Goal: Task Accomplishment & Management: Use online tool/utility

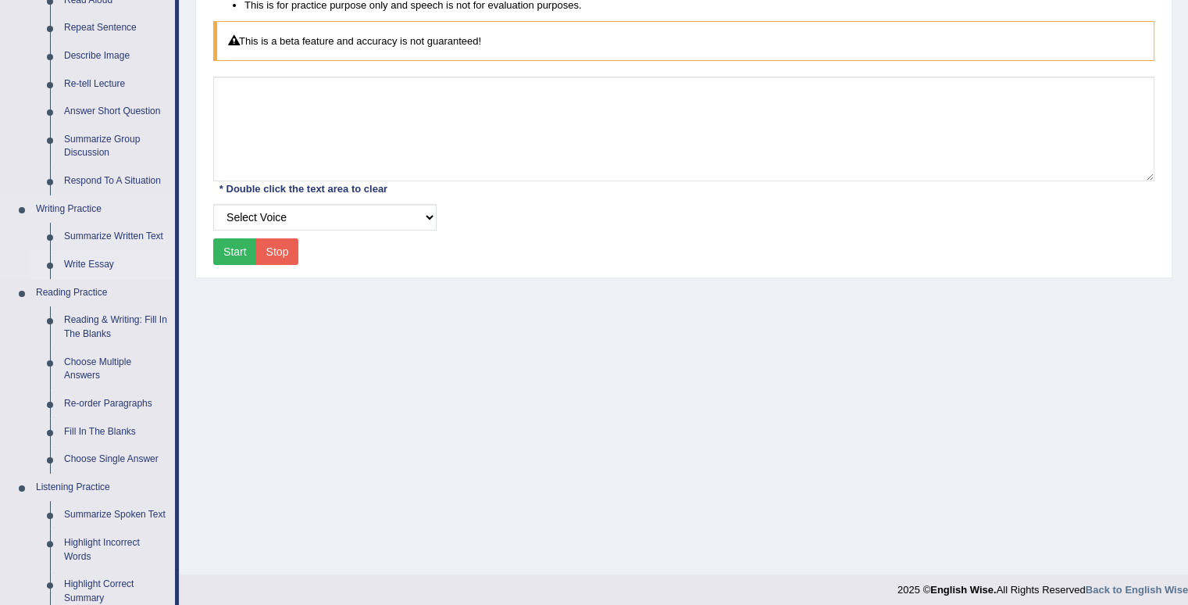
scroll to position [234, 0]
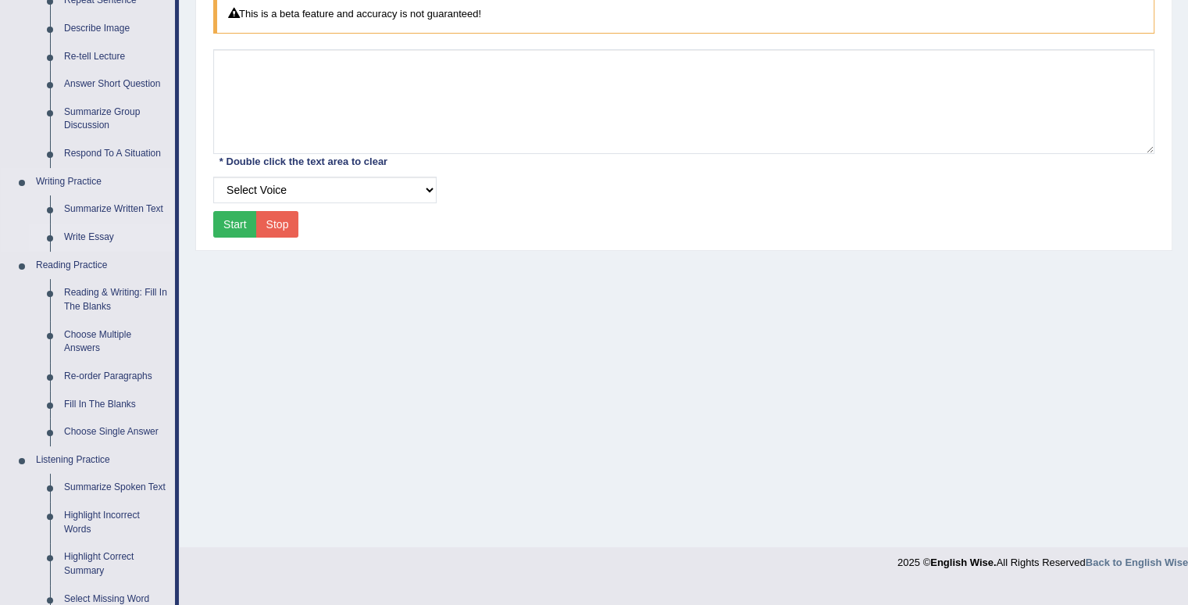
click at [103, 236] on link "Write Essay" at bounding box center [116, 237] width 118 height 28
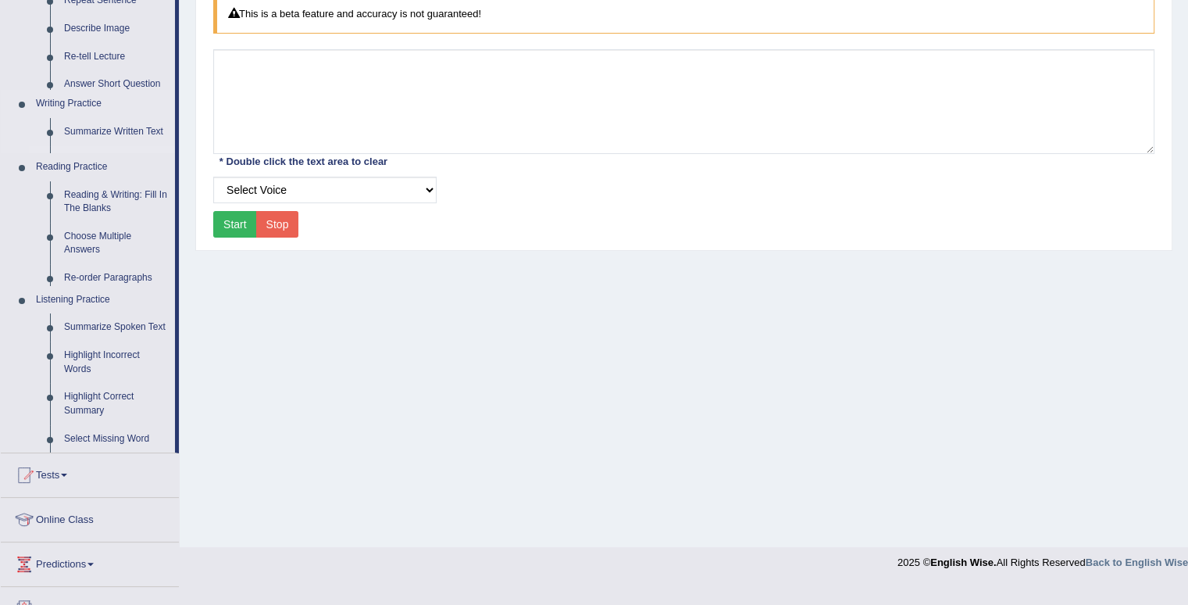
scroll to position [216, 0]
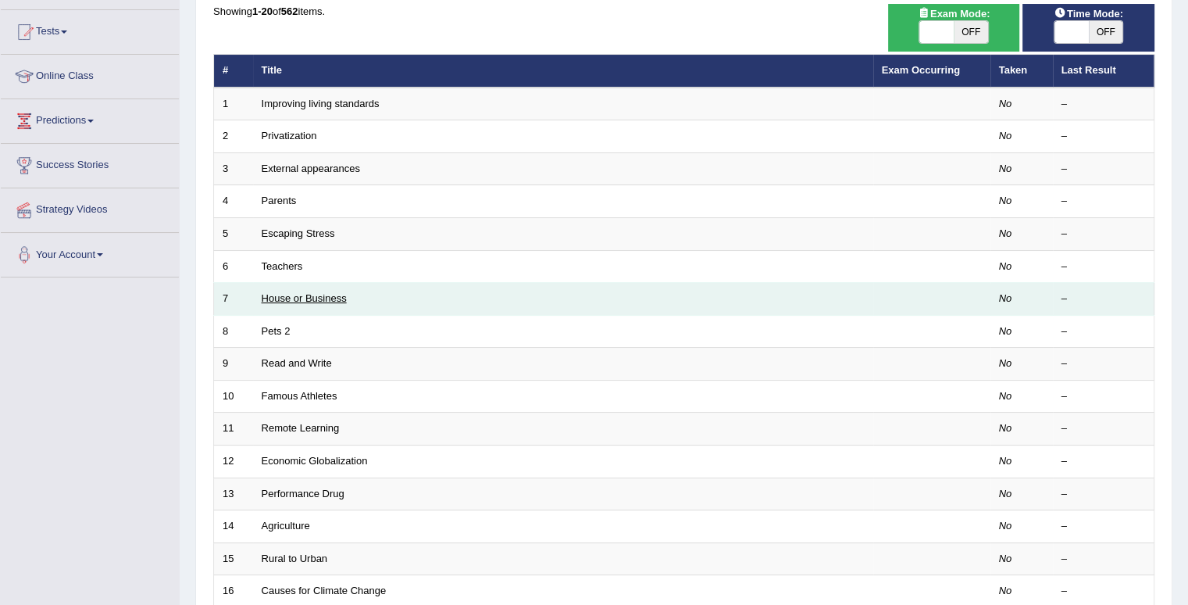
click at [326, 299] on link "House or Business" at bounding box center [304, 298] width 85 height 12
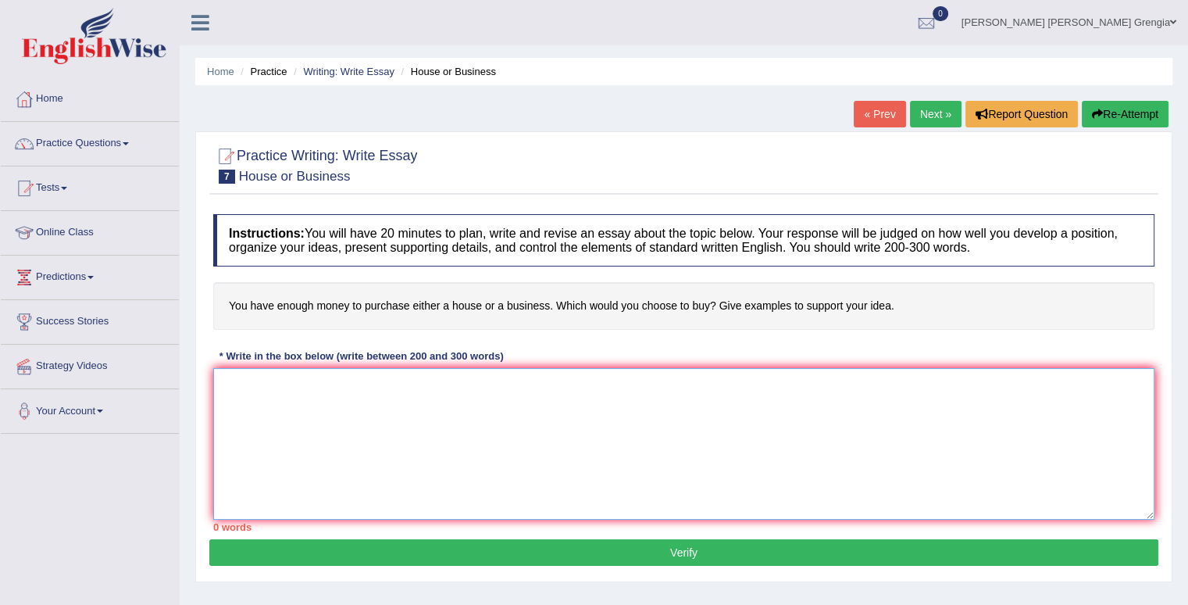
click at [319, 407] on textarea at bounding box center [683, 444] width 941 height 152
click at [241, 383] on textarea at bounding box center [683, 444] width 941 height 152
paste textarea "The increasing influence of (essay topic) on our lives has ignited numerous dis…"
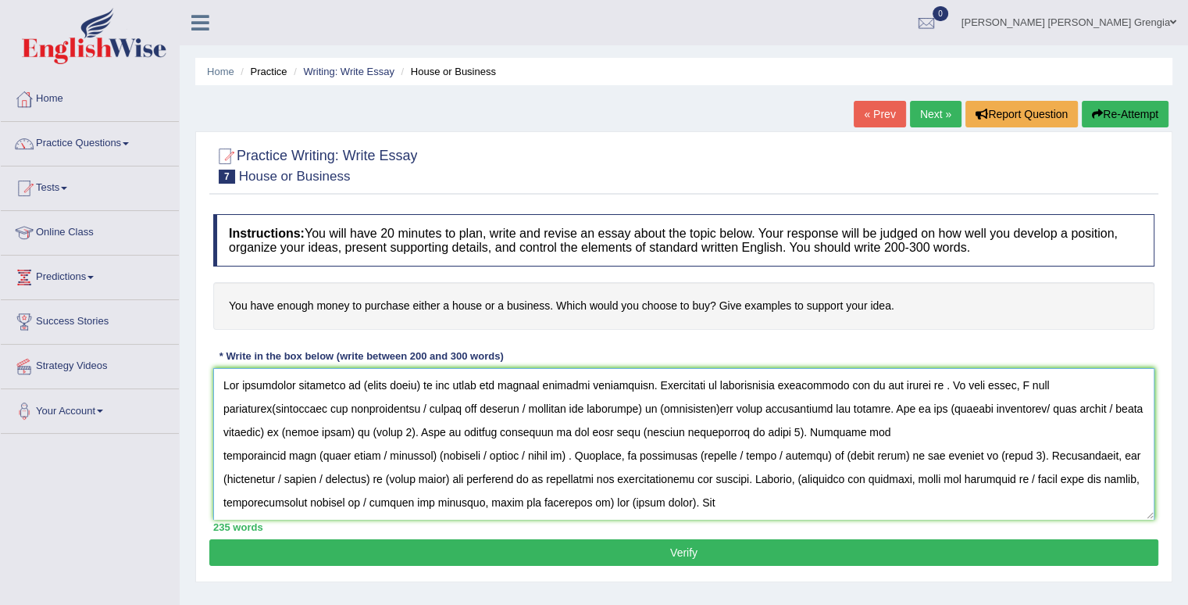
click at [416, 385] on textarea at bounding box center [683, 444] width 941 height 152
click at [424, 382] on textarea at bounding box center [683, 444] width 941 height 152
click at [775, 388] on textarea at bounding box center [683, 444] width 941 height 152
click at [264, 407] on textarea at bounding box center [683, 444] width 941 height 152
drag, startPoint x: 664, startPoint y: 408, endPoint x: 469, endPoint y: 408, distance: 194.5
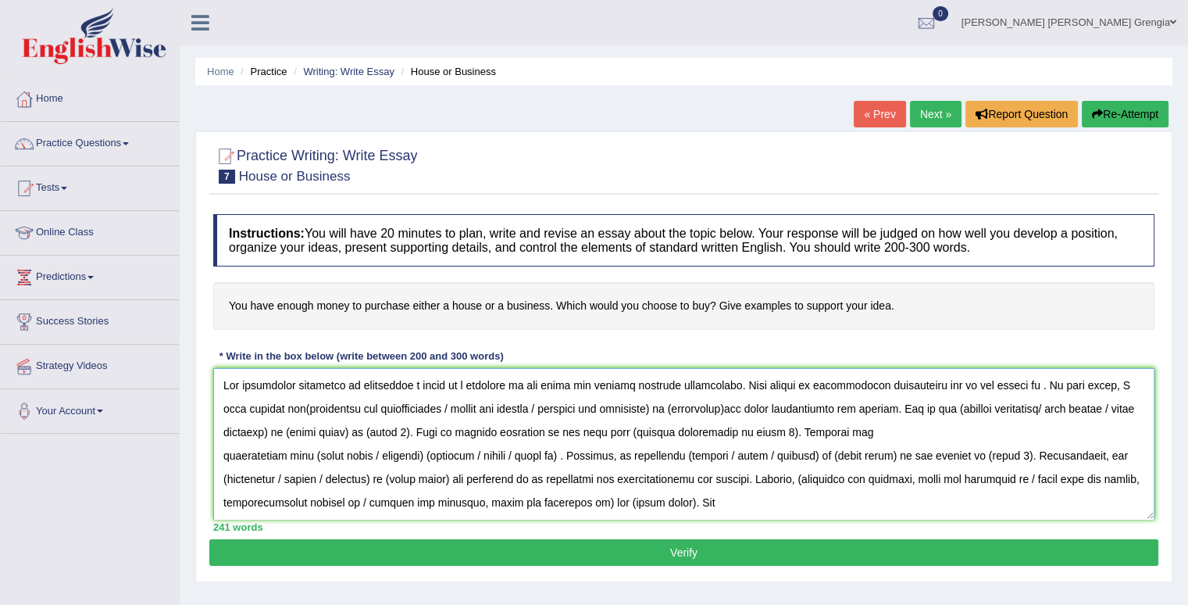
click at [469, 408] on textarea at bounding box center [683, 444] width 941 height 152
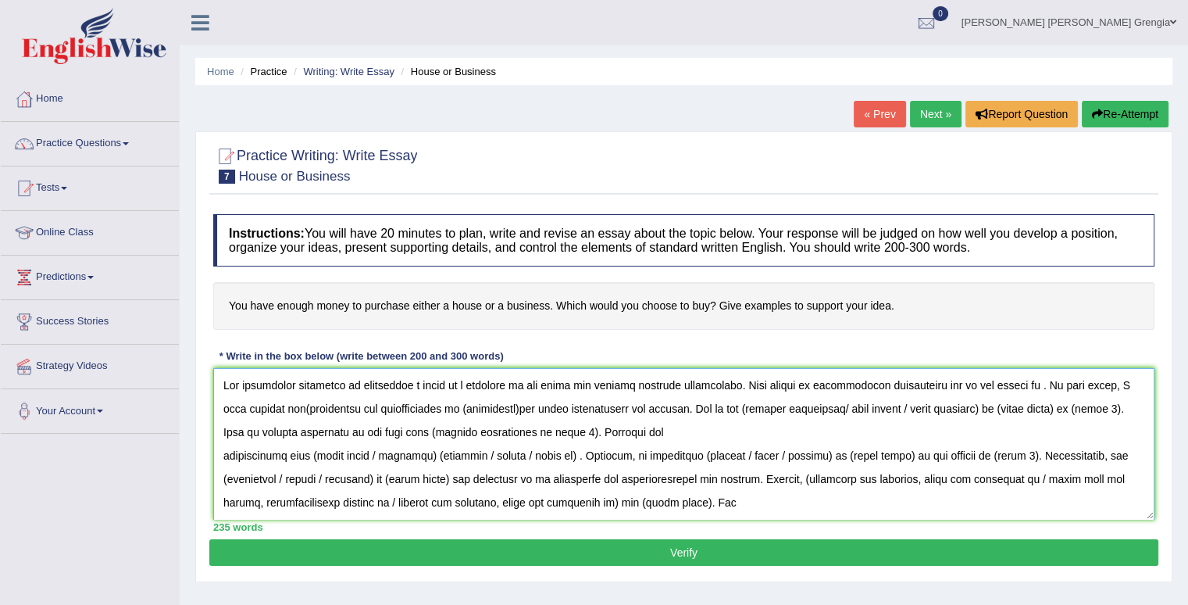
click at [506, 406] on textarea at bounding box center [683, 444] width 941 height 152
click at [1076, 407] on textarea at bounding box center [683, 444] width 941 height 152
drag, startPoint x: 1079, startPoint y: 407, endPoint x: 936, endPoint y: 407, distance: 142.9
click at [936, 407] on textarea at bounding box center [683, 444] width 941 height 152
click at [1003, 411] on textarea at bounding box center [683, 444] width 941 height 152
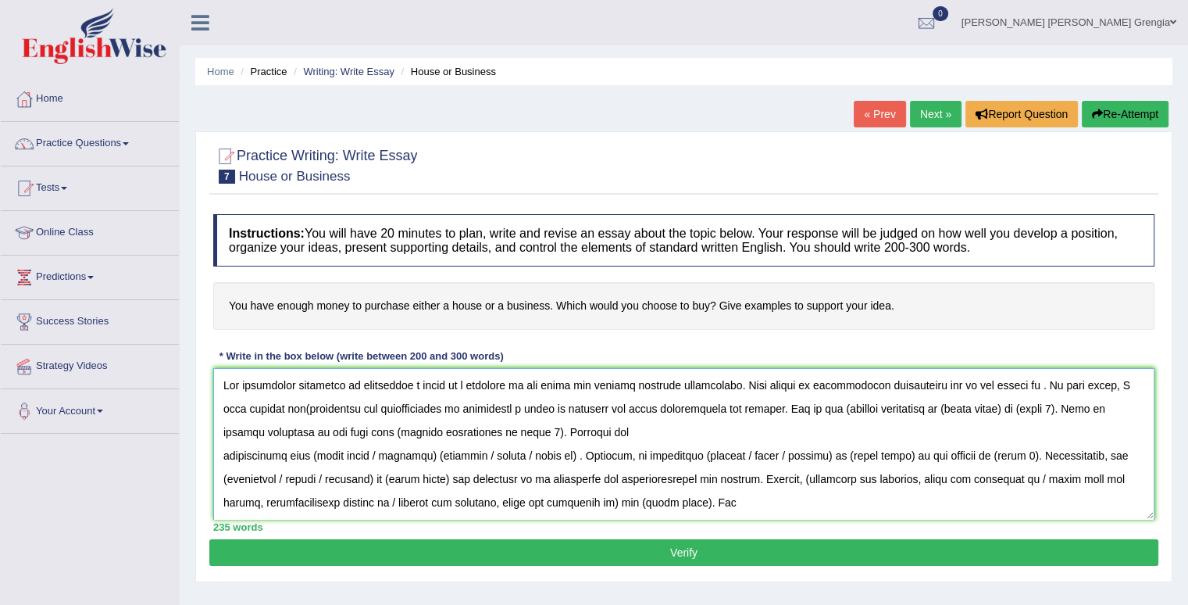
click at [997, 409] on textarea at bounding box center [683, 444] width 941 height 152
click at [830, 412] on textarea at bounding box center [683, 444] width 941 height 152
click at [996, 412] on textarea at bounding box center [683, 444] width 941 height 152
click at [1063, 408] on textarea at bounding box center [683, 444] width 941 height 152
click at [720, 428] on textarea at bounding box center [683, 444] width 941 height 152
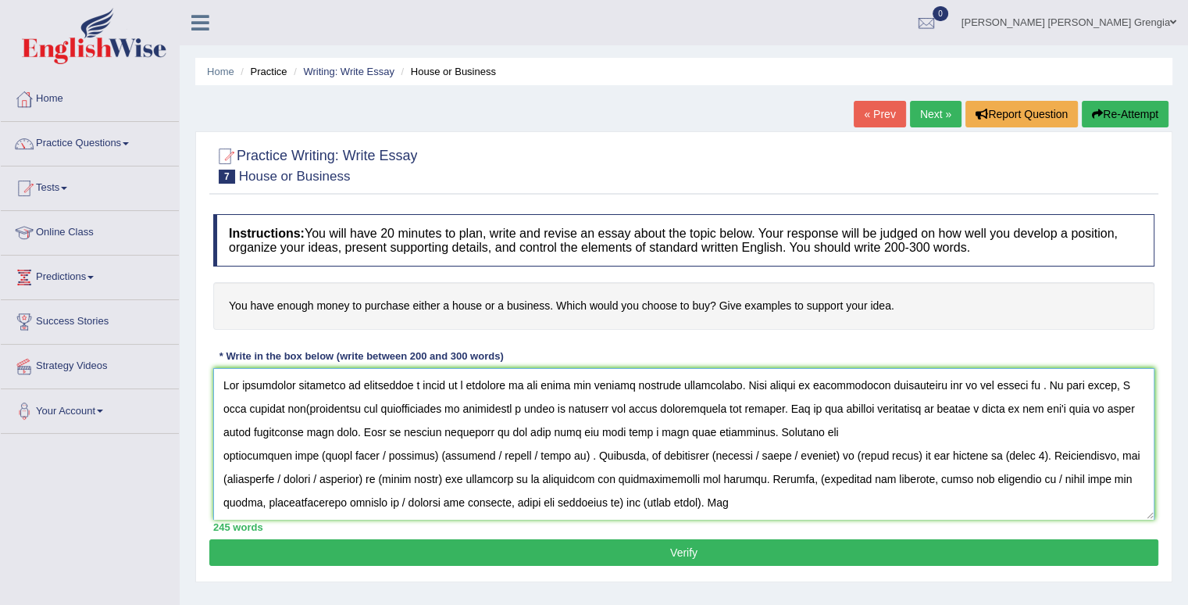
click at [425, 453] on textarea at bounding box center [683, 444] width 941 height 152
click at [434, 455] on textarea at bounding box center [683, 444] width 941 height 152
drag, startPoint x: 537, startPoint y: 457, endPoint x: 587, endPoint y: 473, distance: 52.4
click at [537, 457] on textarea at bounding box center [683, 444] width 941 height 152
click at [513, 457] on textarea at bounding box center [683, 444] width 941 height 152
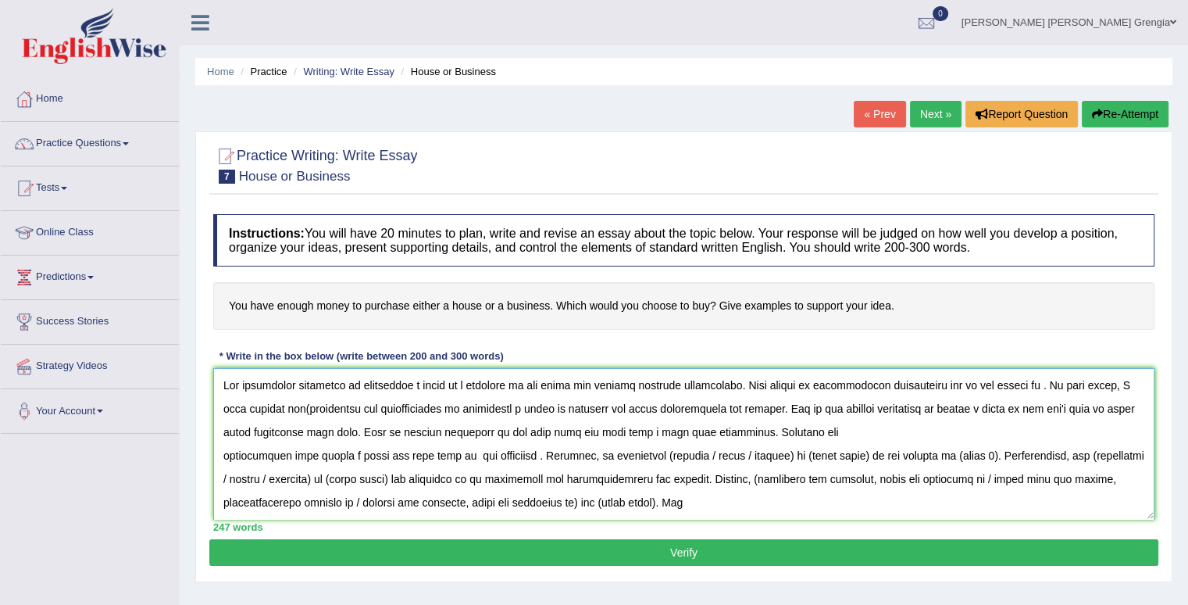
click at [530, 451] on textarea at bounding box center [683, 444] width 941 height 152
click at [499, 455] on textarea at bounding box center [683, 444] width 941 height 152
click at [510, 450] on textarea at bounding box center [683, 444] width 941 height 152
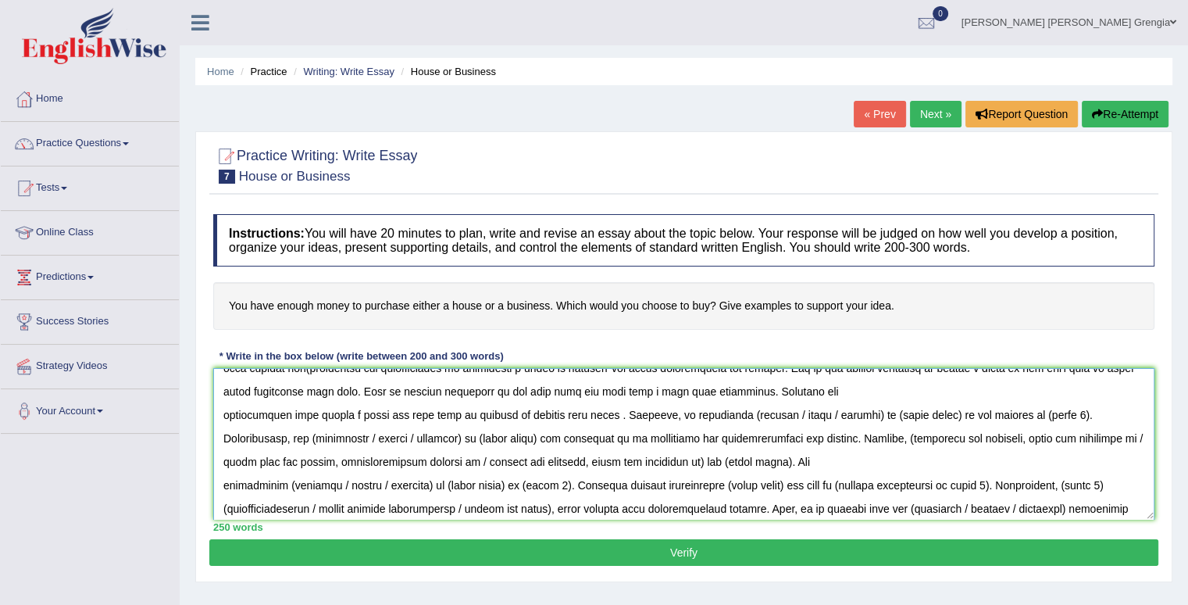
scroll to position [37, 0]
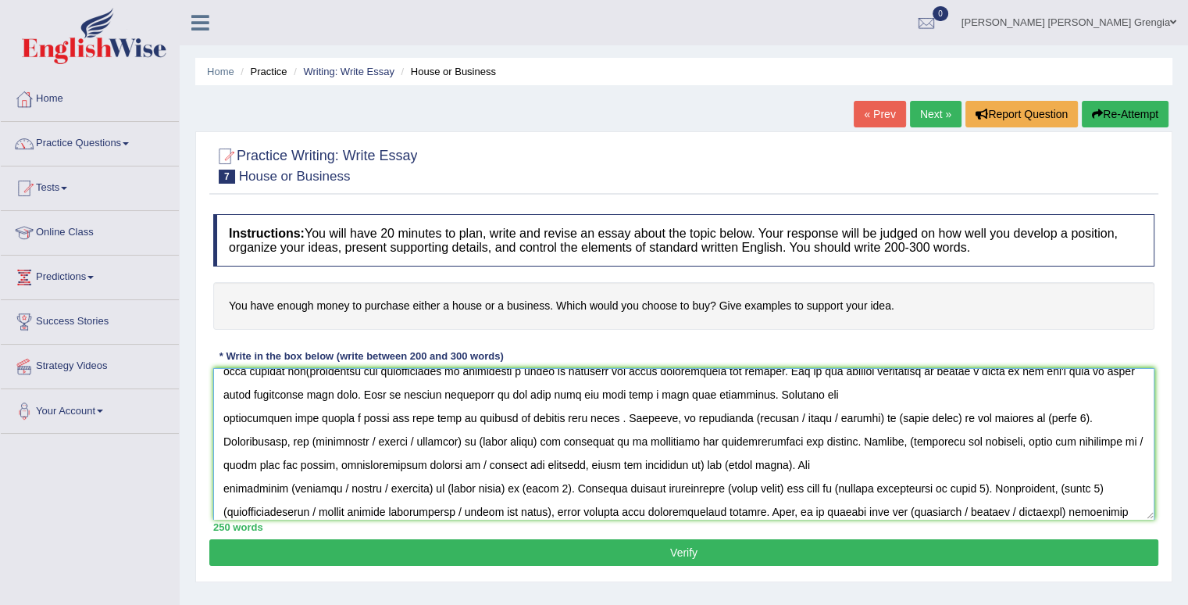
click at [603, 428] on textarea at bounding box center [683, 444] width 941 height 152
click at [659, 421] on textarea at bounding box center [683, 444] width 941 height 152
click at [625, 414] on textarea at bounding box center [683, 444] width 941 height 152
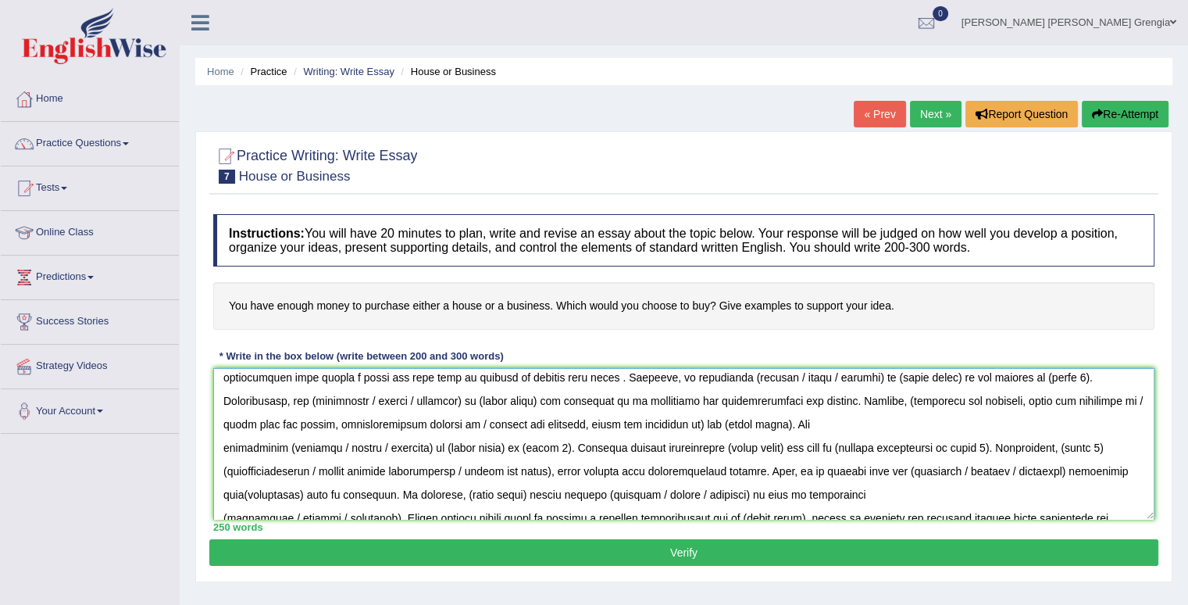
scroll to position [0, 0]
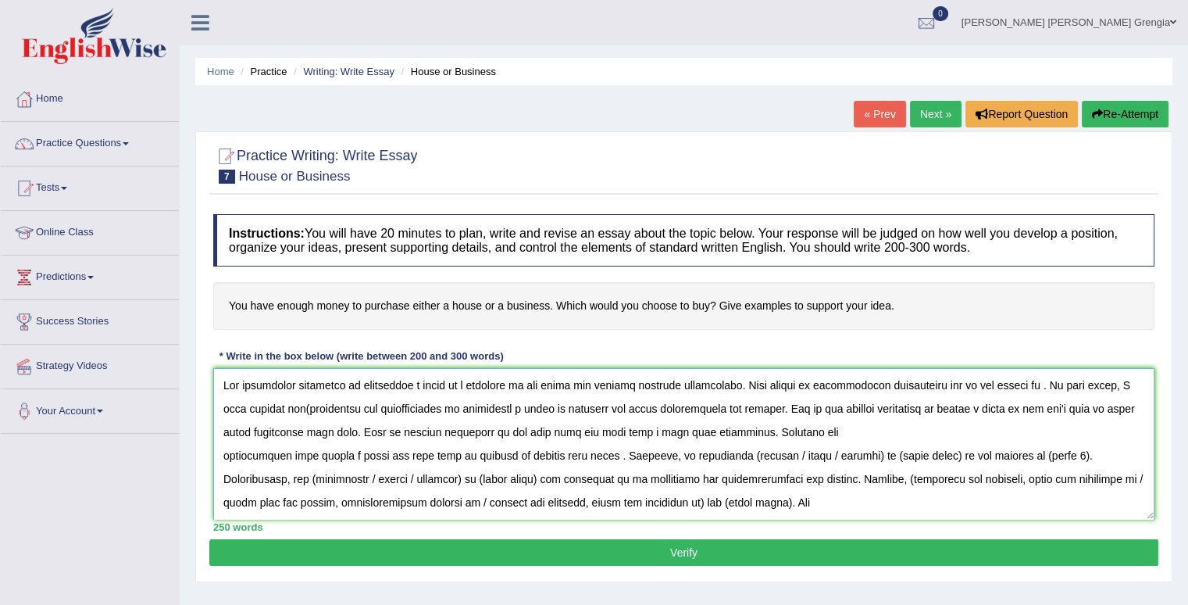
drag, startPoint x: 868, startPoint y: 451, endPoint x: 780, endPoint y: 458, distance: 87.8
click at [780, 458] on textarea at bounding box center [683, 444] width 941 height 152
click at [787, 456] on textarea at bounding box center [683, 444] width 941 height 152
click at [747, 455] on textarea at bounding box center [683, 444] width 941 height 152
click at [854, 456] on textarea at bounding box center [683, 444] width 941 height 152
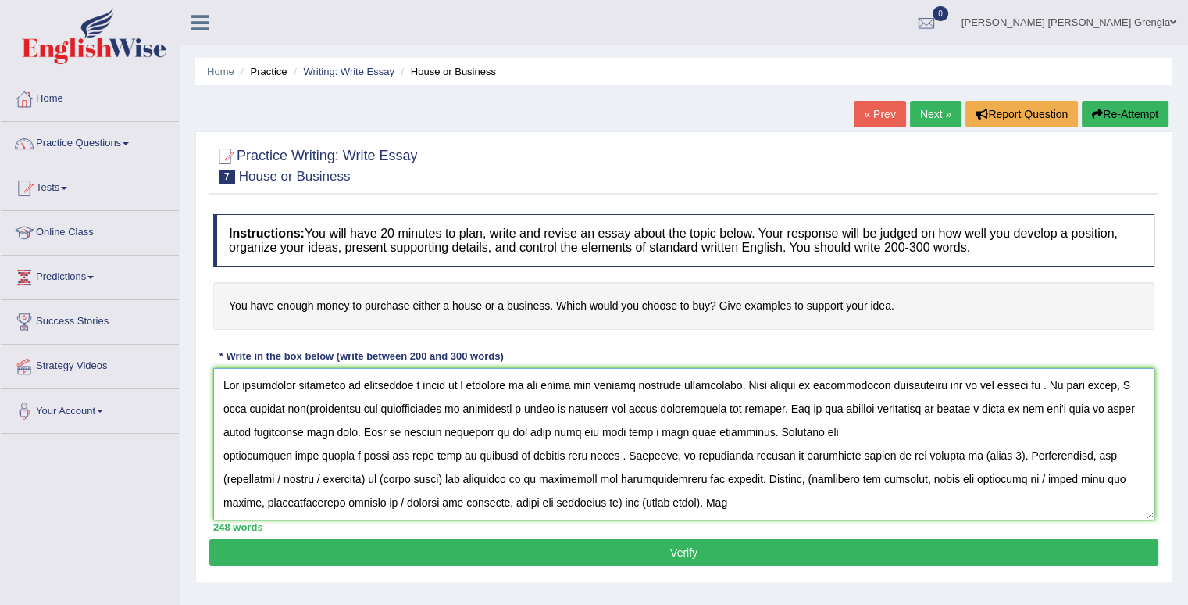
click at [994, 451] on textarea at bounding box center [683, 444] width 941 height 152
click at [954, 455] on textarea at bounding box center [683, 444] width 941 height 152
click at [1108, 458] on textarea at bounding box center [683, 444] width 941 height 152
drag, startPoint x: 494, startPoint y: 455, endPoint x: 546, endPoint y: 454, distance: 52.3
click at [494, 454] on textarea at bounding box center [683, 444] width 941 height 152
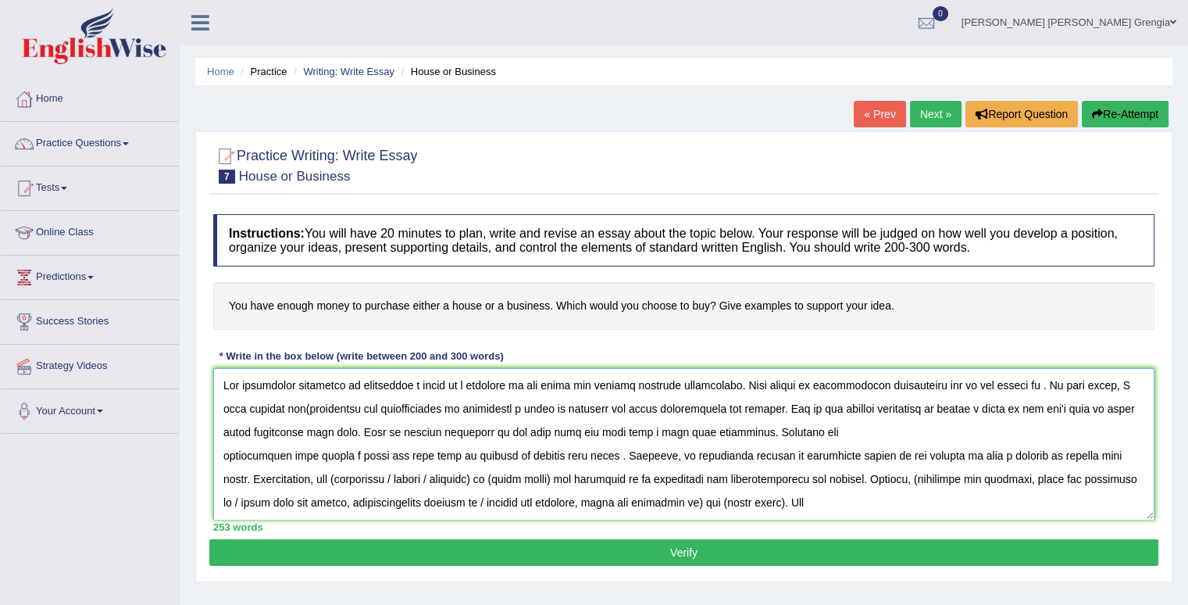
click at [559, 454] on textarea at bounding box center [683, 444] width 941 height 152
click at [515, 454] on textarea at bounding box center [683, 444] width 941 height 152
click at [740, 455] on textarea at bounding box center [683, 444] width 941 height 152
click at [972, 454] on textarea at bounding box center [683, 444] width 941 height 152
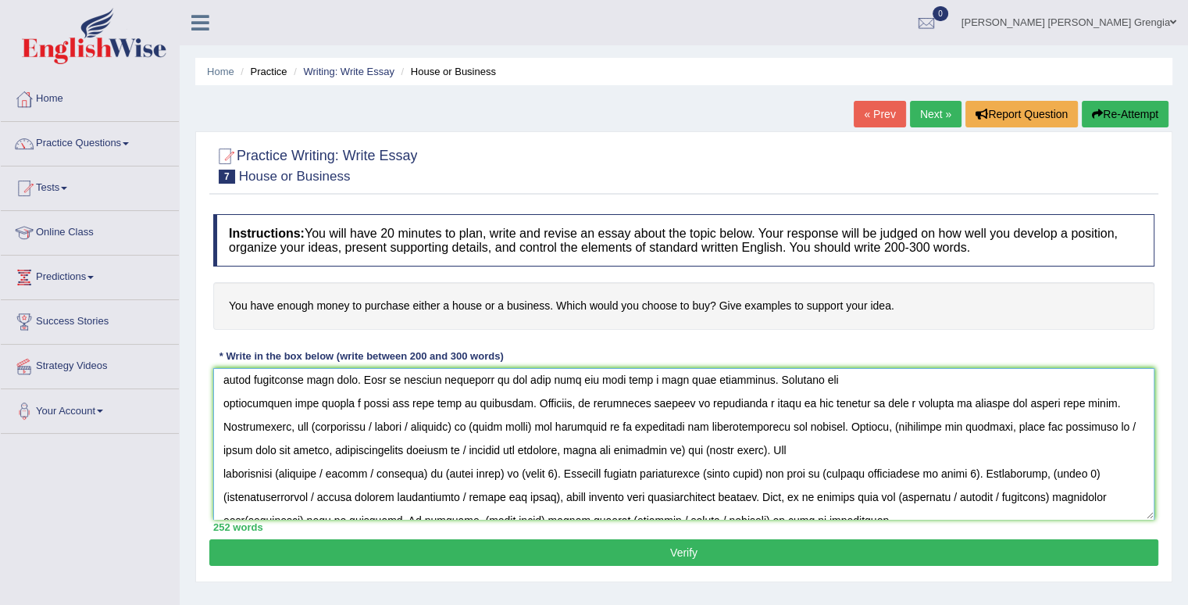
scroll to position [78, 0]
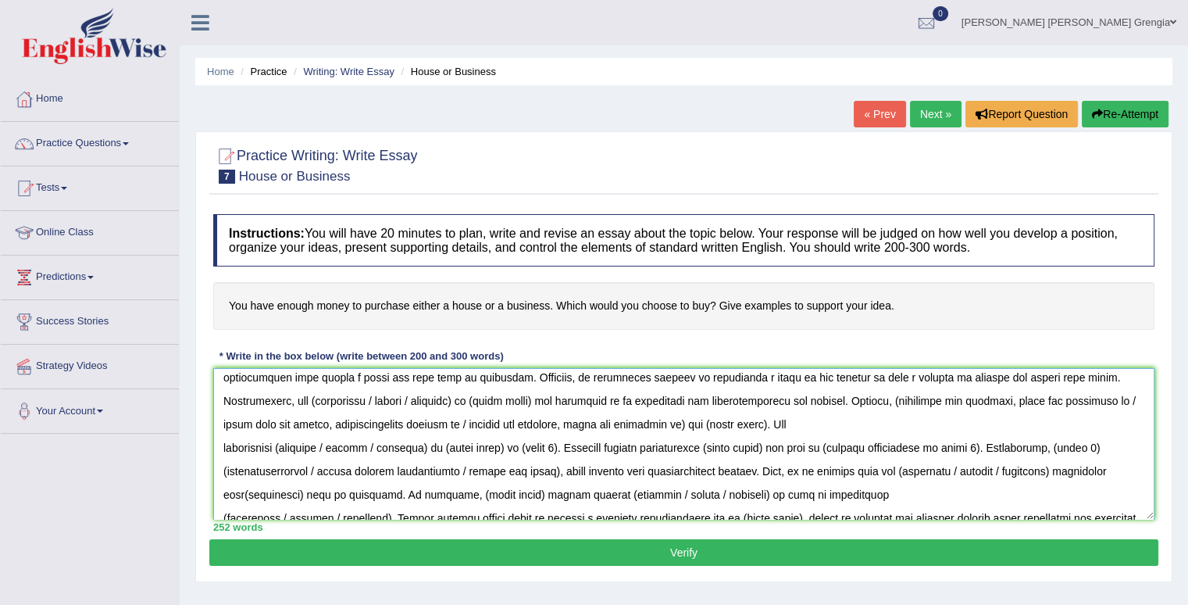
drag, startPoint x: 741, startPoint y: 398, endPoint x: 763, endPoint y: 401, distance: 22.1
click at [741, 398] on textarea at bounding box center [683, 444] width 941 height 152
click at [395, 422] on textarea at bounding box center [683, 444] width 941 height 152
click at [400, 423] on textarea at bounding box center [683, 444] width 941 height 152
drag, startPoint x: 393, startPoint y: 425, endPoint x: 428, endPoint y: 429, distance: 35.4
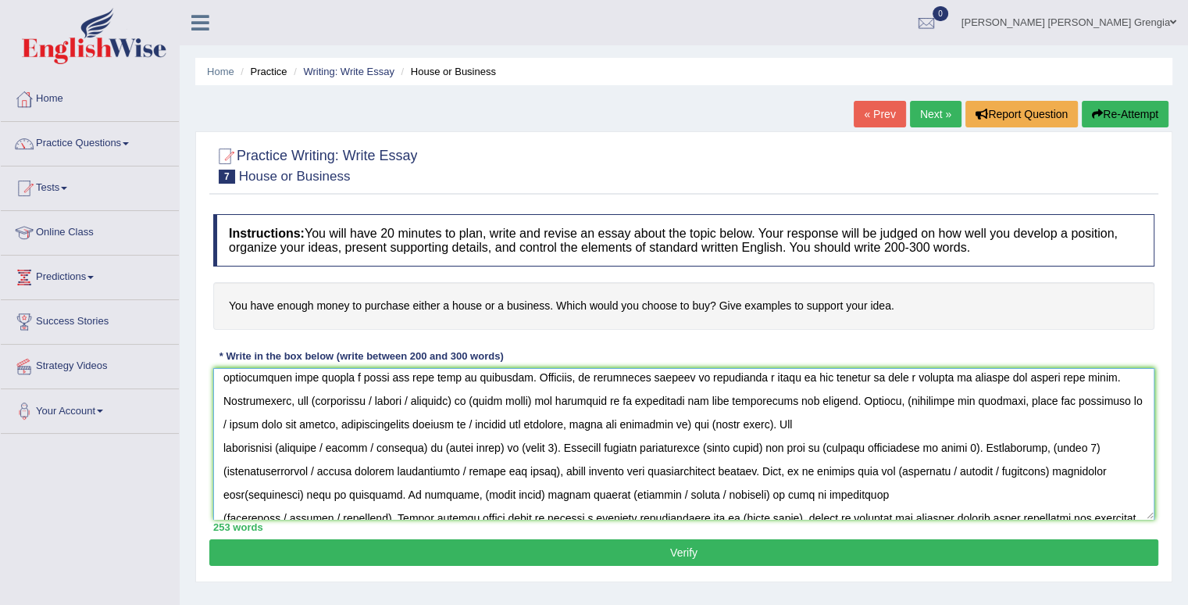
click at [394, 425] on textarea at bounding box center [683, 444] width 941 height 152
click at [396, 423] on textarea at bounding box center [683, 444] width 941 height 152
click at [394, 423] on textarea at bounding box center [683, 444] width 941 height 152
drag, startPoint x: 378, startPoint y: 423, endPoint x: 459, endPoint y: 441, distance: 83.2
click at [379, 423] on textarea at bounding box center [683, 444] width 941 height 152
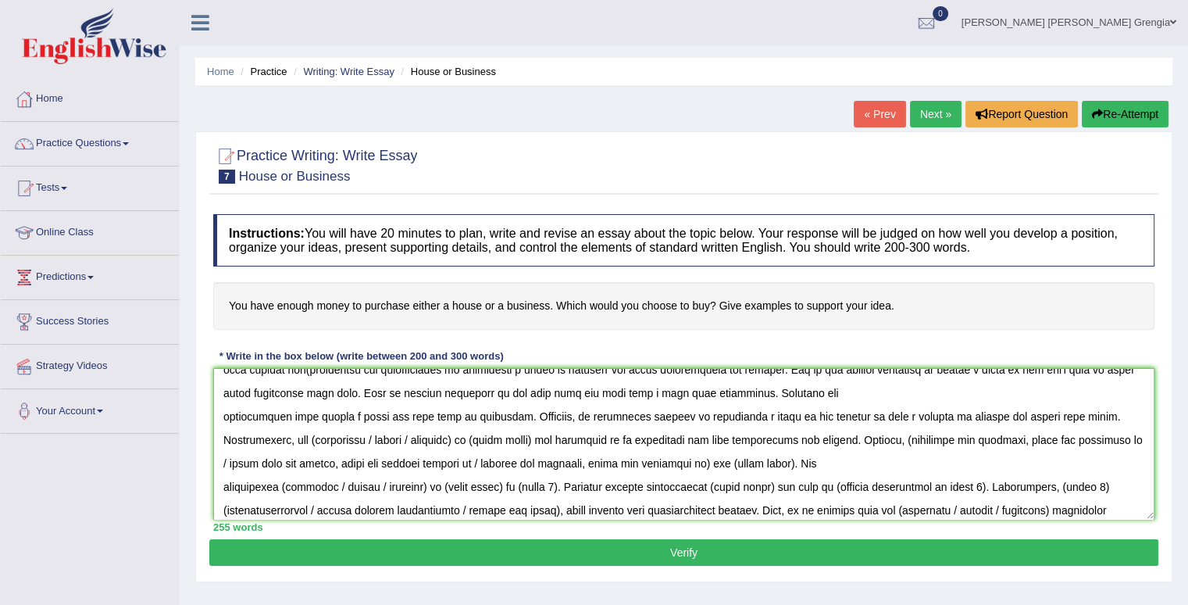
scroll to position [38, 0]
click at [380, 439] on textarea at bounding box center [683, 444] width 941 height 152
click at [462, 441] on textarea at bounding box center [683, 444] width 941 height 152
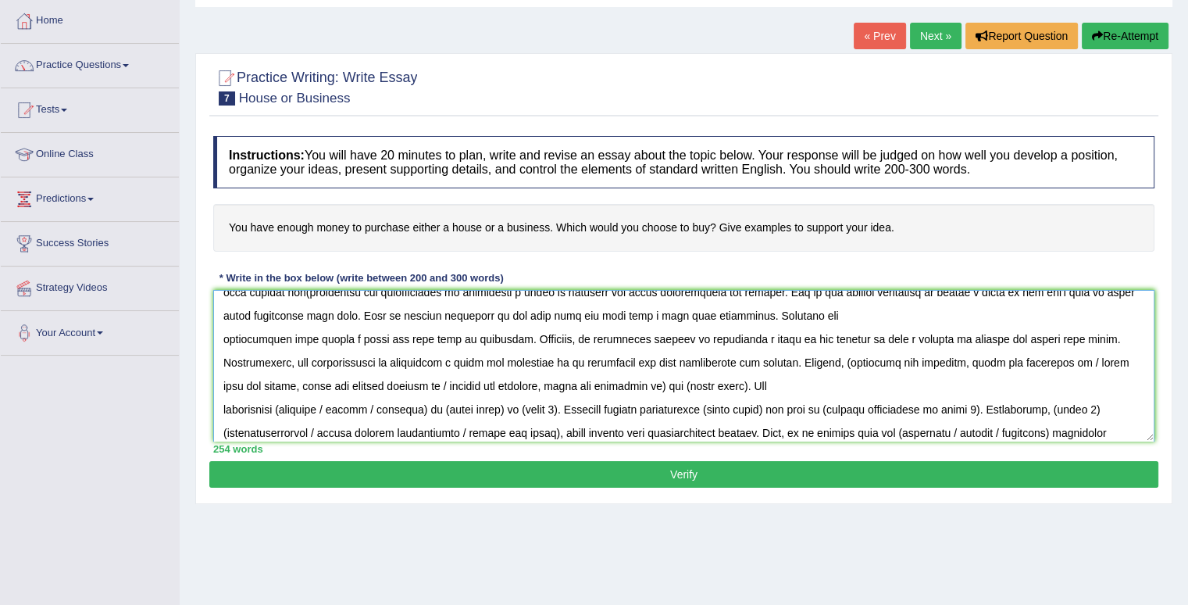
click at [406, 359] on textarea at bounding box center [683, 366] width 941 height 152
click at [391, 361] on textarea at bounding box center [683, 366] width 941 height 152
click at [398, 364] on textarea at bounding box center [683, 366] width 941 height 152
click at [344, 344] on textarea at bounding box center [683, 366] width 941 height 152
click at [378, 363] on textarea at bounding box center [683, 366] width 941 height 152
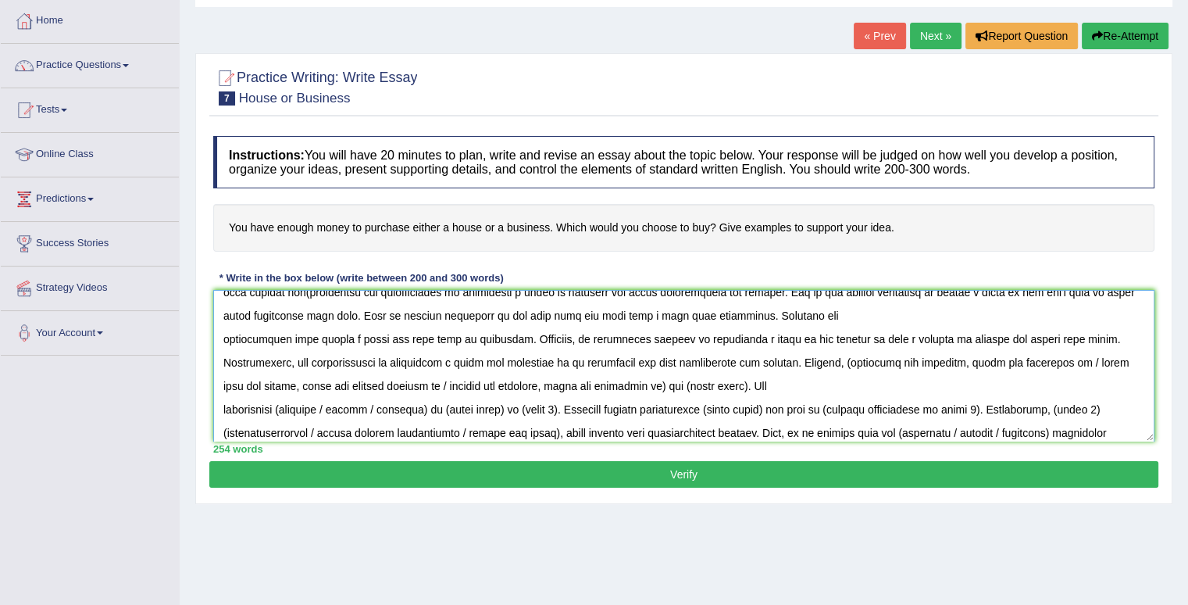
drag, startPoint x: 332, startPoint y: 359, endPoint x: 407, endPoint y: 373, distance: 76.1
click at [337, 359] on textarea at bounding box center [683, 366] width 941 height 152
click at [843, 360] on textarea at bounding box center [683, 366] width 941 height 152
drag, startPoint x: 1061, startPoint y: 358, endPoint x: 1105, endPoint y: 379, distance: 48.6
click at [1105, 379] on textarea at bounding box center [683, 366] width 941 height 152
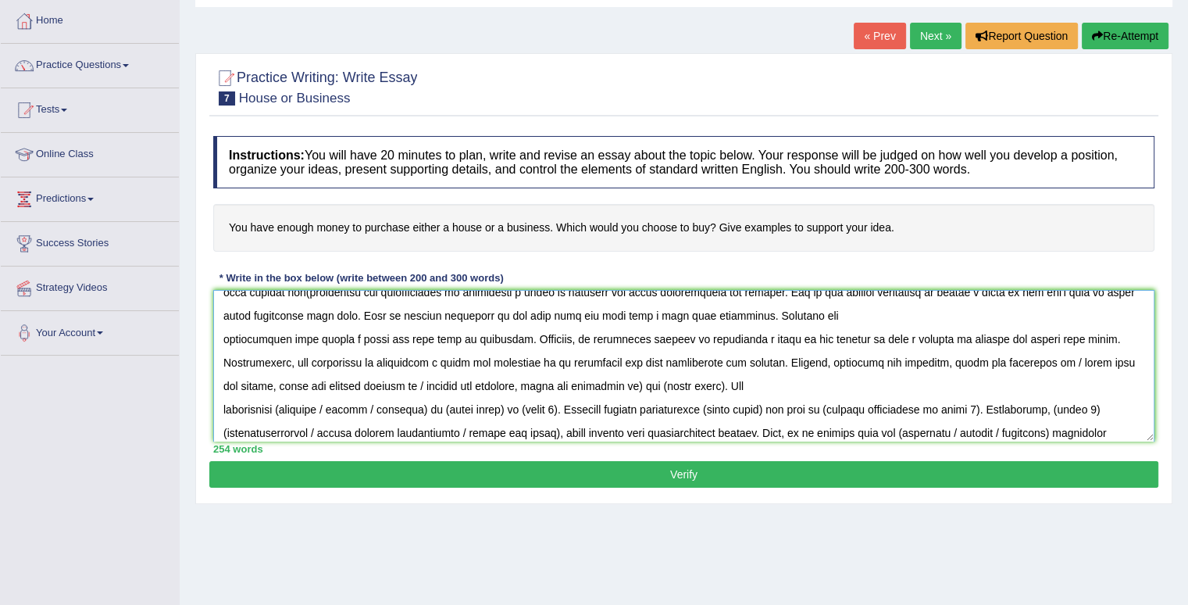
click at [662, 376] on textarea at bounding box center [683, 366] width 941 height 152
drag, startPoint x: 634, startPoint y: 383, endPoint x: 294, endPoint y: 389, distance: 339.8
click at [294, 389] on textarea at bounding box center [683, 366] width 941 height 152
click at [439, 345] on textarea at bounding box center [683, 366] width 941 height 152
click at [397, 315] on textarea at bounding box center [683, 366] width 941 height 152
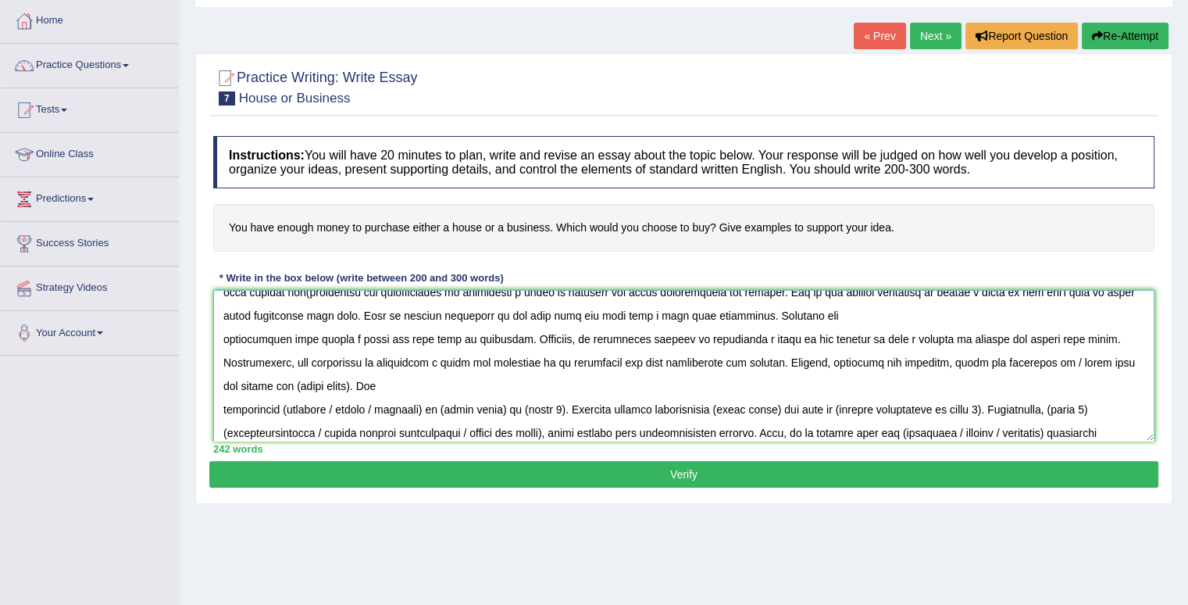
drag, startPoint x: 1062, startPoint y: 362, endPoint x: 294, endPoint y: 382, distance: 768.8
click at [294, 382] on textarea at bounding box center [683, 366] width 941 height 152
click at [316, 386] on textarea at bounding box center [683, 366] width 941 height 152
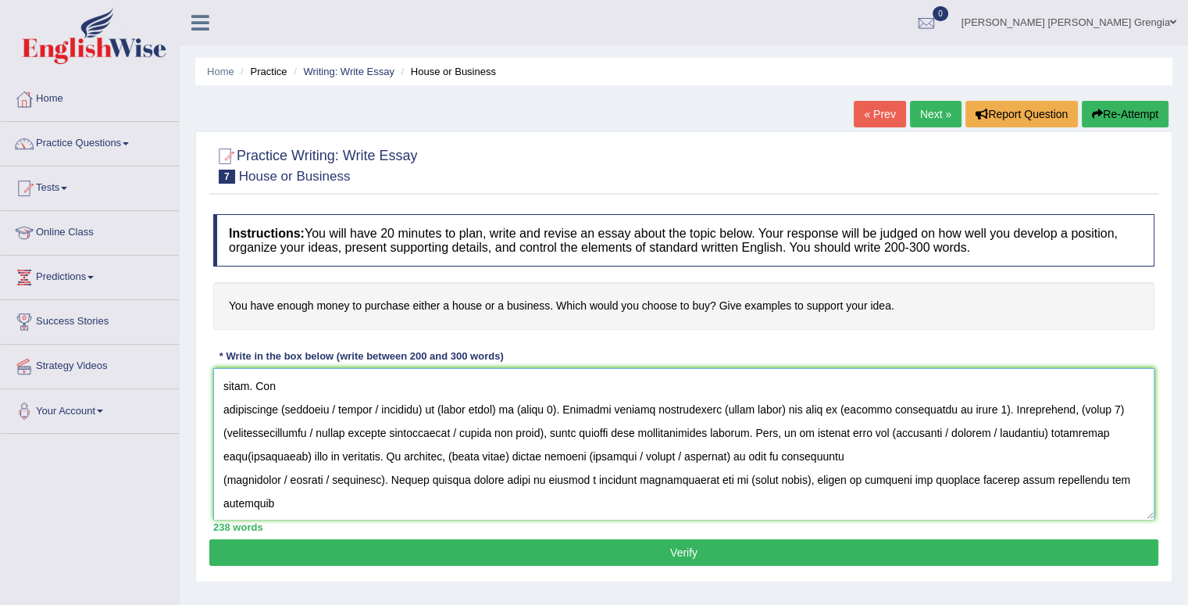
scroll to position [0, 0]
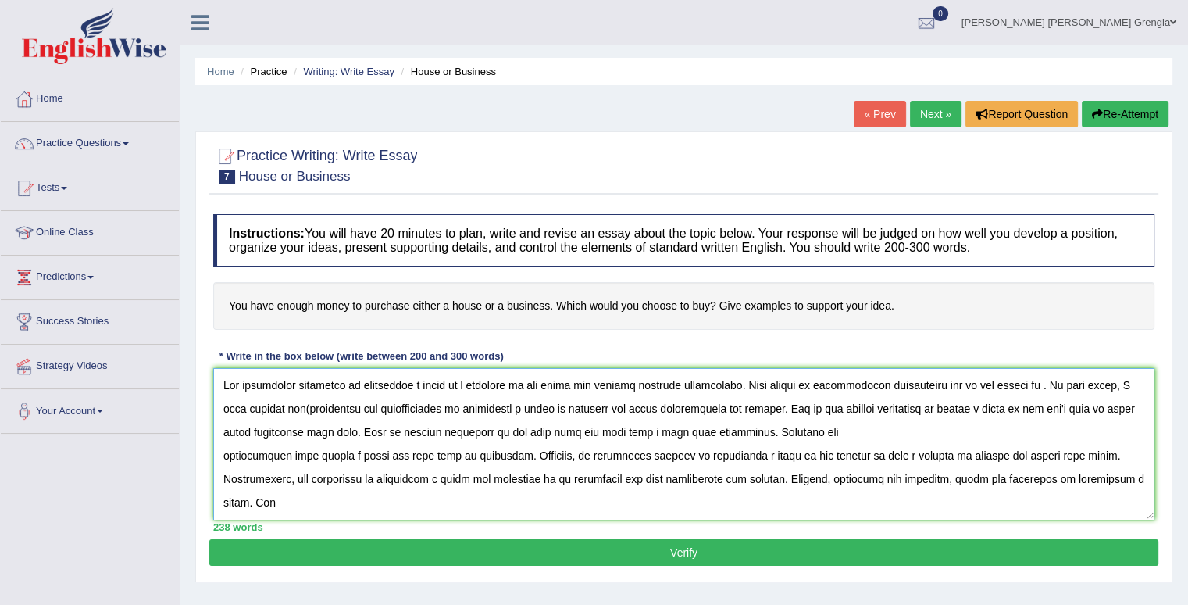
click at [1027, 387] on textarea at bounding box center [683, 444] width 941 height 152
click at [287, 407] on textarea at bounding box center [683, 444] width 941 height 152
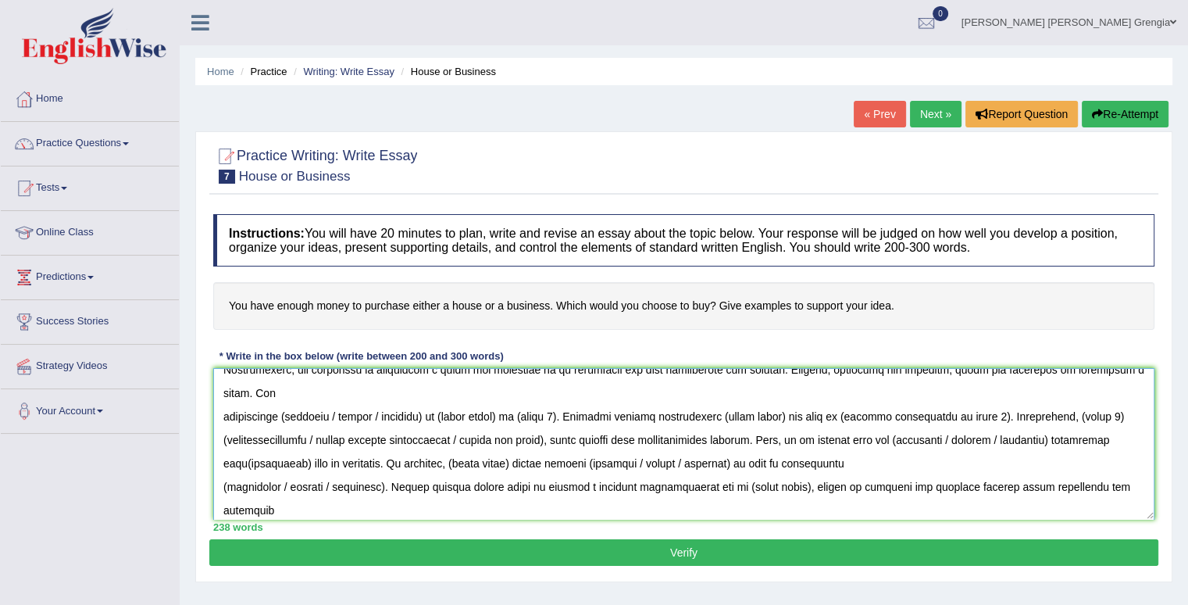
scroll to position [116, 0]
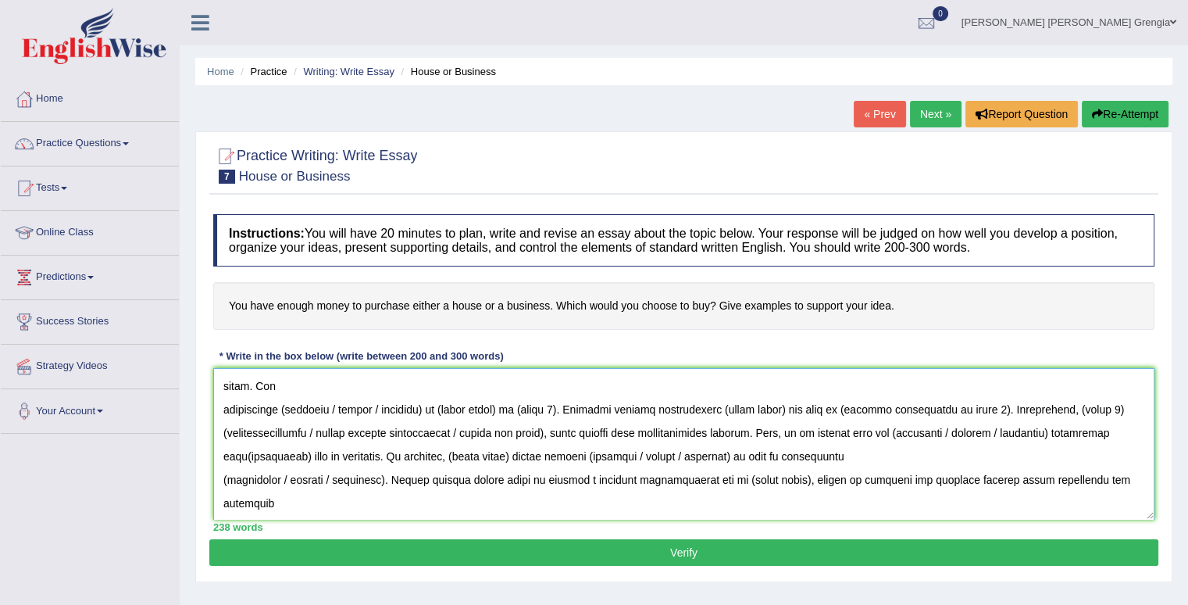
click at [225, 432] on textarea at bounding box center [683, 444] width 941 height 152
drag, startPoint x: 491, startPoint y: 408, endPoint x: 325, endPoint y: 406, distance: 165.6
click at [325, 406] on textarea at bounding box center [683, 444] width 941 height 152
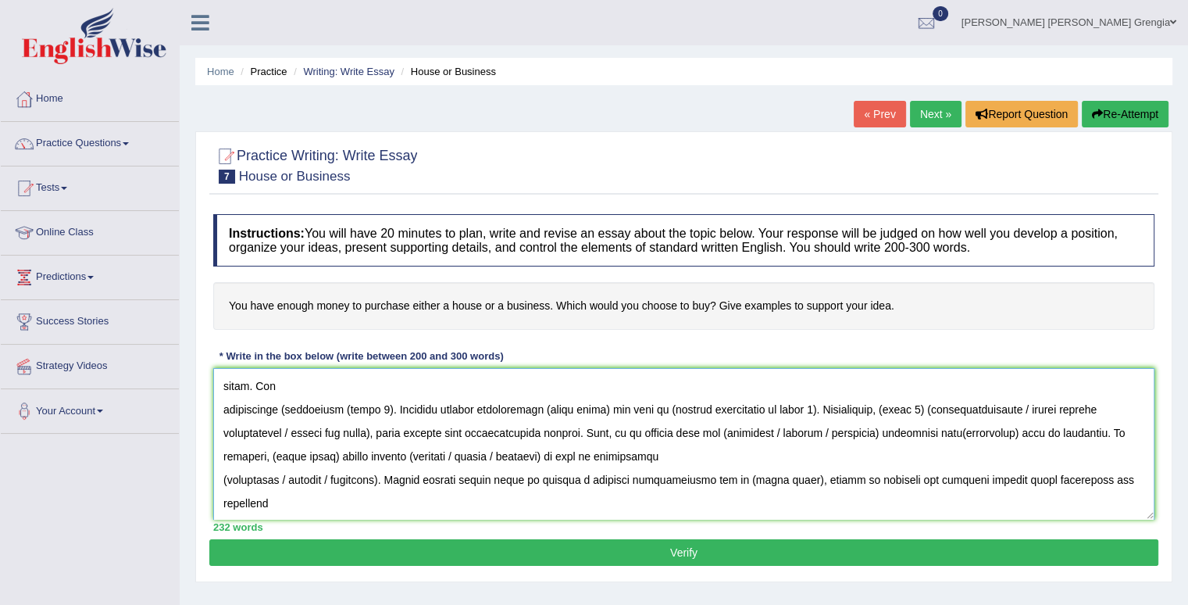
click at [278, 406] on textarea at bounding box center [683, 444] width 941 height 152
click at [373, 409] on textarea at bounding box center [683, 444] width 941 height 152
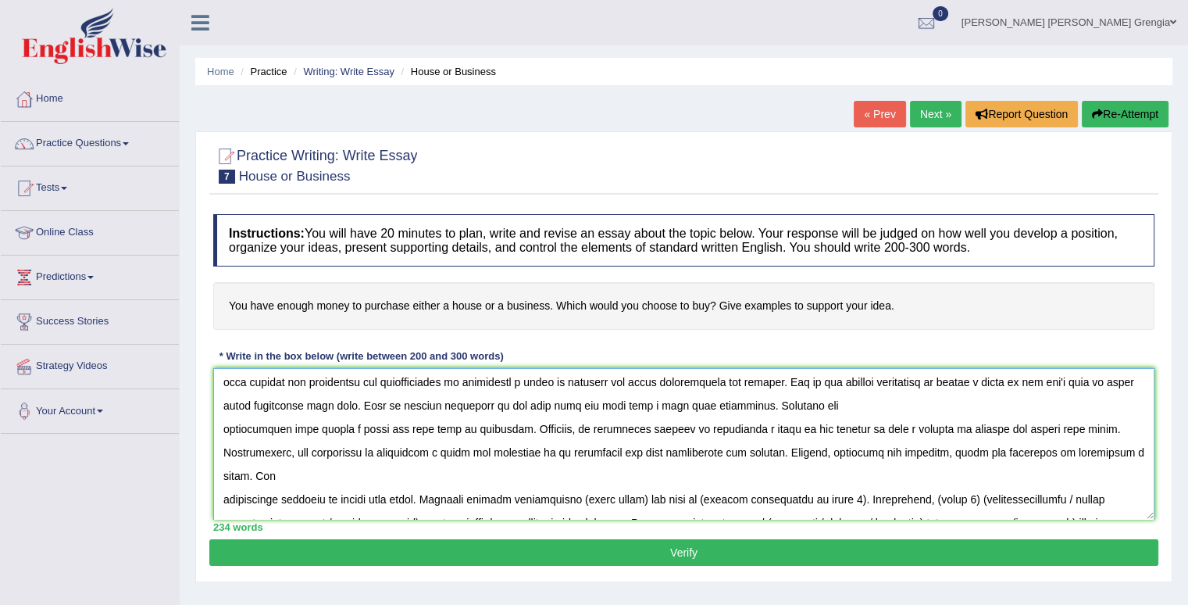
scroll to position [0, 0]
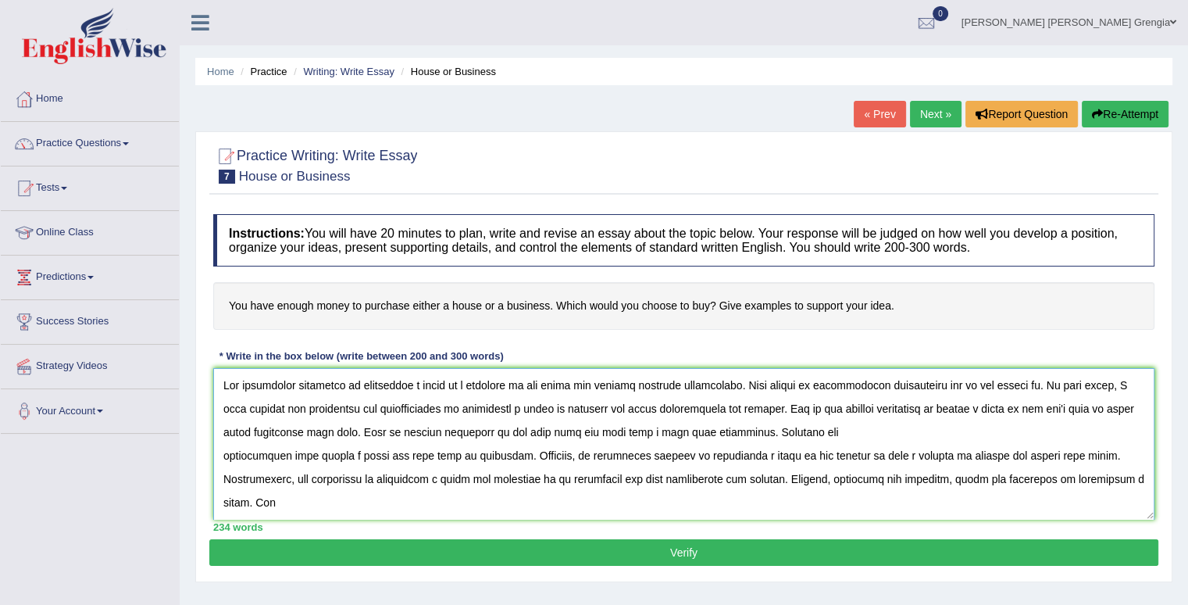
click at [428, 442] on textarea at bounding box center [683, 444] width 941 height 152
click at [360, 435] on textarea at bounding box center [683, 444] width 941 height 152
click at [508, 455] on textarea at bounding box center [683, 444] width 941 height 152
click at [451, 451] on textarea at bounding box center [683, 444] width 941 height 152
click at [512, 461] on textarea at bounding box center [683, 444] width 941 height 152
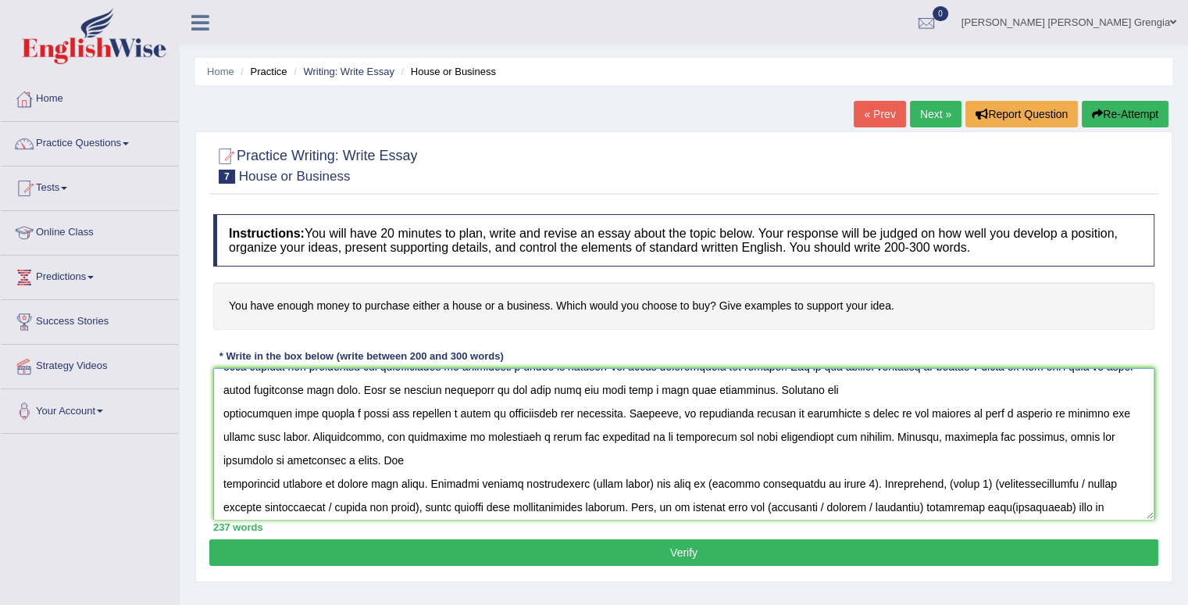
scroll to position [78, 0]
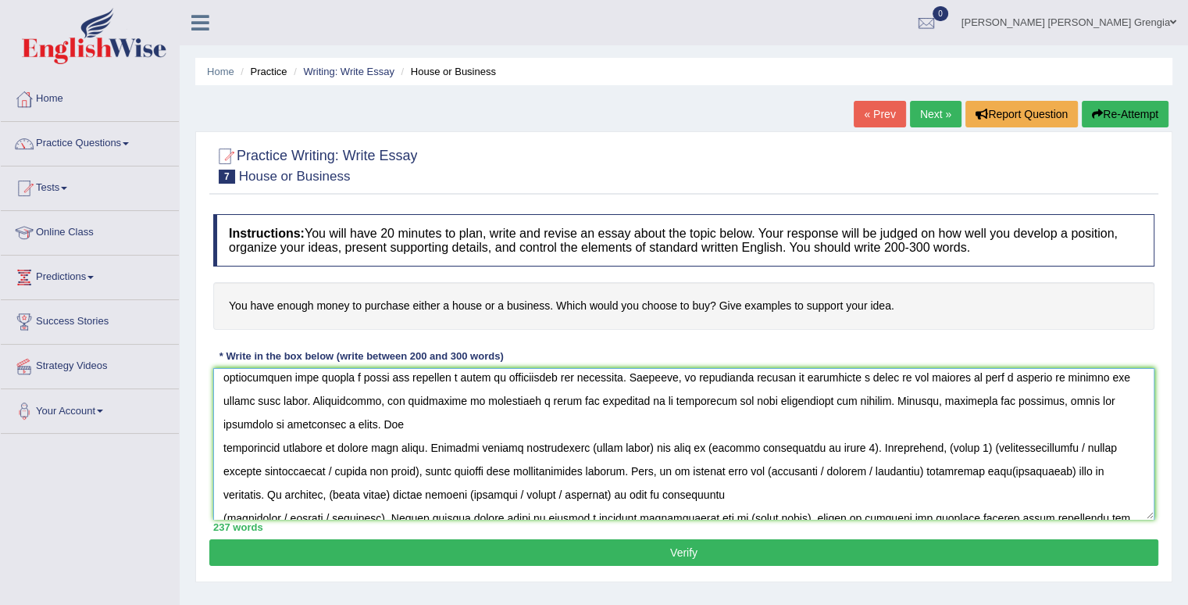
click at [553, 444] on textarea at bounding box center [683, 444] width 941 height 152
click at [644, 445] on textarea at bounding box center [683, 444] width 941 height 152
click at [859, 448] on textarea at bounding box center [683, 444] width 941 height 152
click at [926, 444] on textarea at bounding box center [683, 444] width 941 height 152
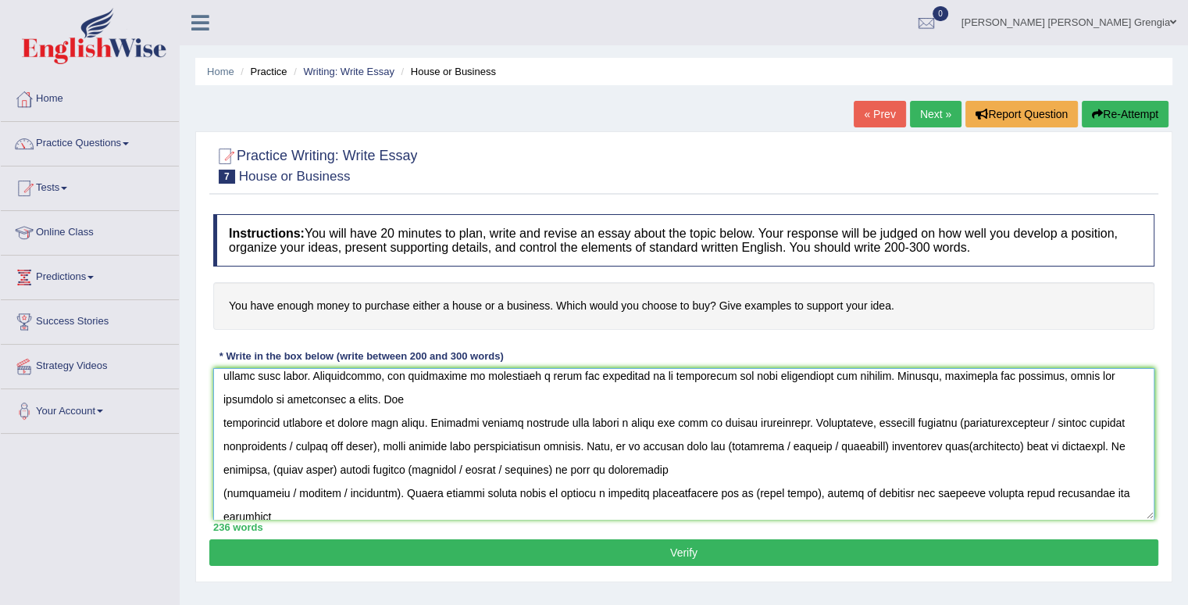
scroll to position [116, 0]
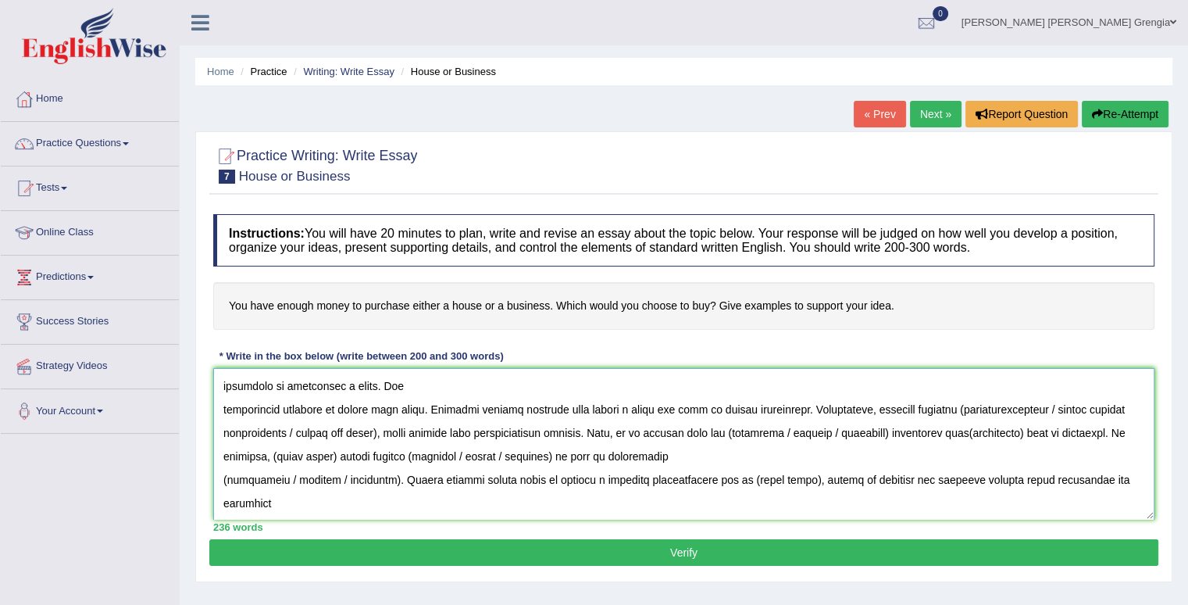
click at [1088, 408] on textarea at bounding box center [683, 444] width 941 height 152
click at [309, 433] on textarea at bounding box center [683, 444] width 941 height 152
click at [373, 430] on textarea at bounding box center [683, 444] width 941 height 152
click at [791, 429] on textarea at bounding box center [683, 444] width 941 height 152
click at [709, 431] on textarea at bounding box center [683, 444] width 941 height 152
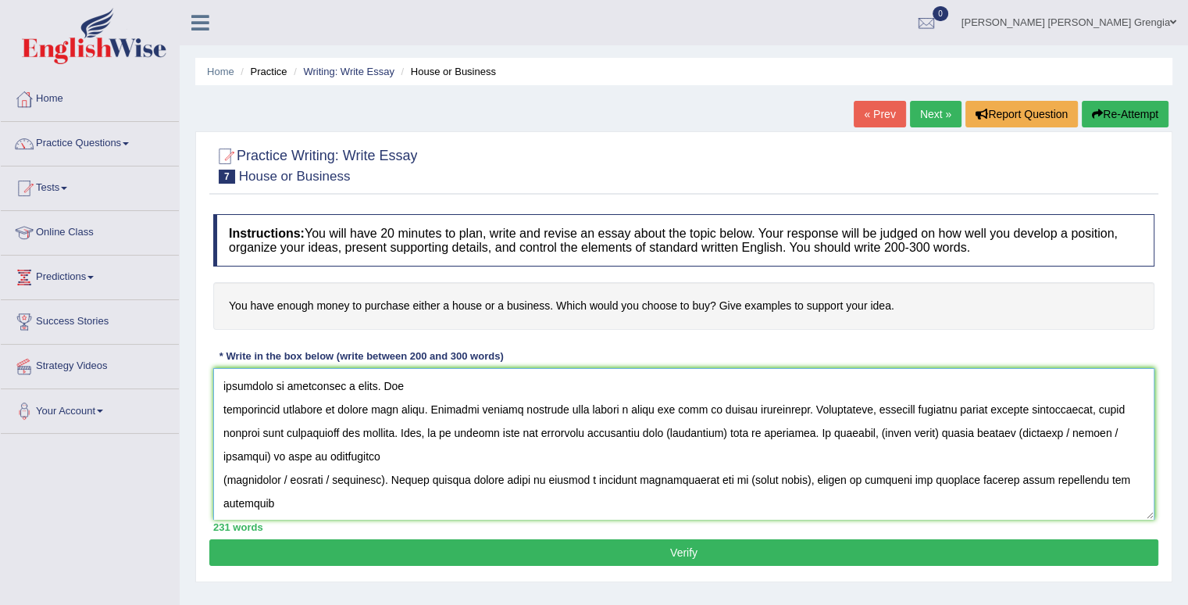
click at [753, 434] on textarea at bounding box center [683, 444] width 941 height 152
click at [997, 432] on textarea at bounding box center [683, 444] width 941 height 152
click at [365, 454] on textarea at bounding box center [683, 444] width 941 height 152
click at [376, 476] on textarea at bounding box center [683, 444] width 941 height 152
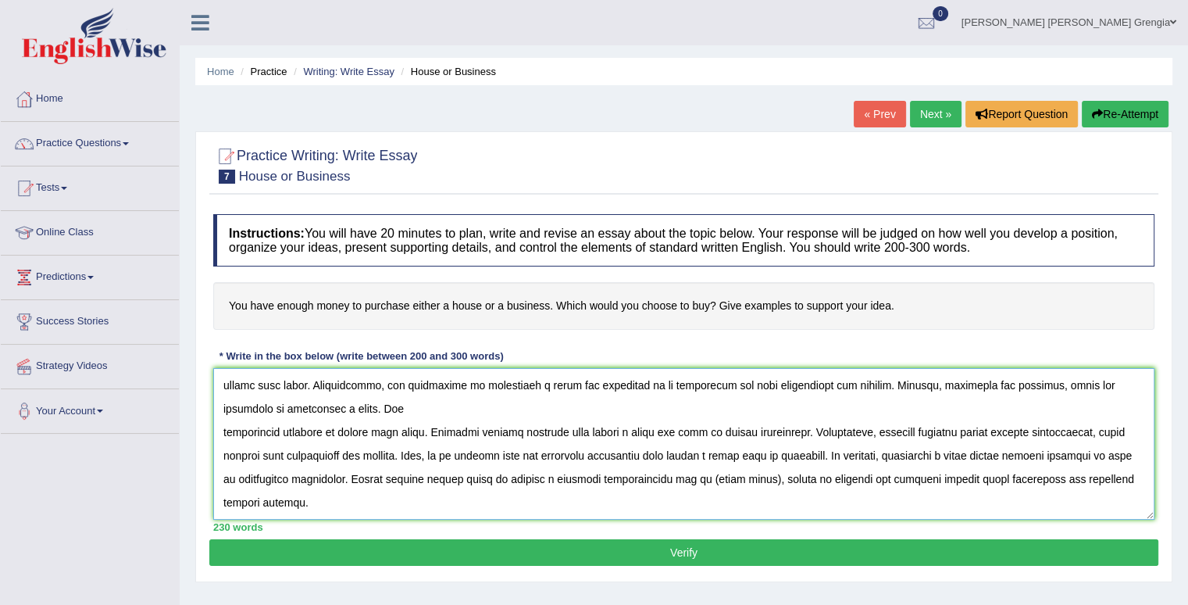
click at [712, 457] on textarea at bounding box center [683, 444] width 941 height 152
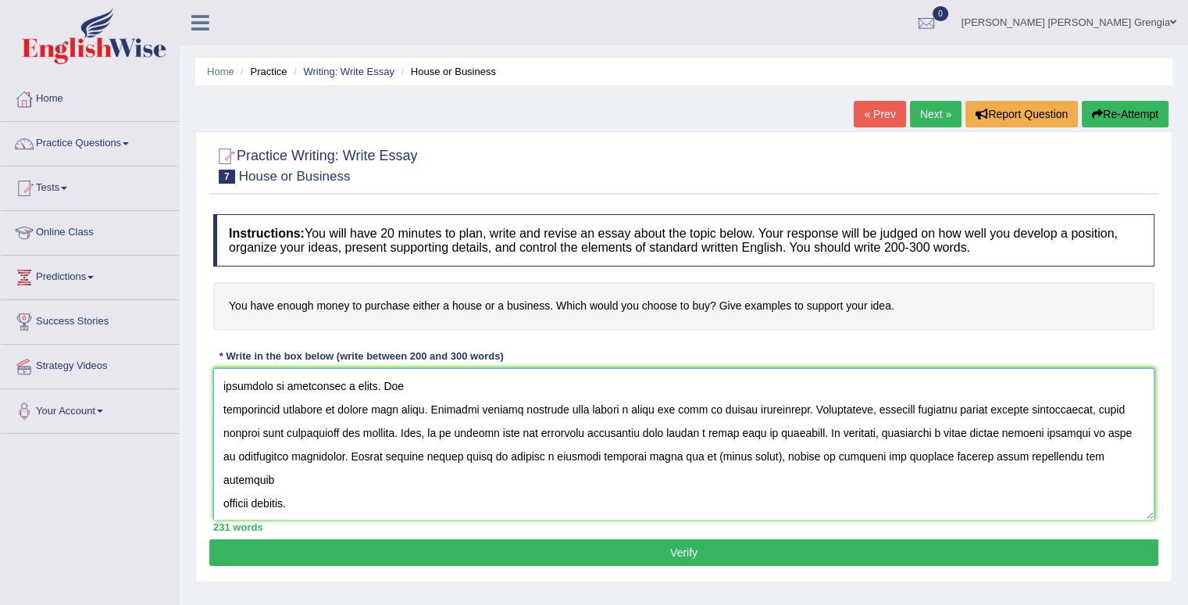
click at [724, 451] on textarea at bounding box center [683, 444] width 941 height 152
click at [839, 457] on textarea at bounding box center [683, 444] width 941 height 152
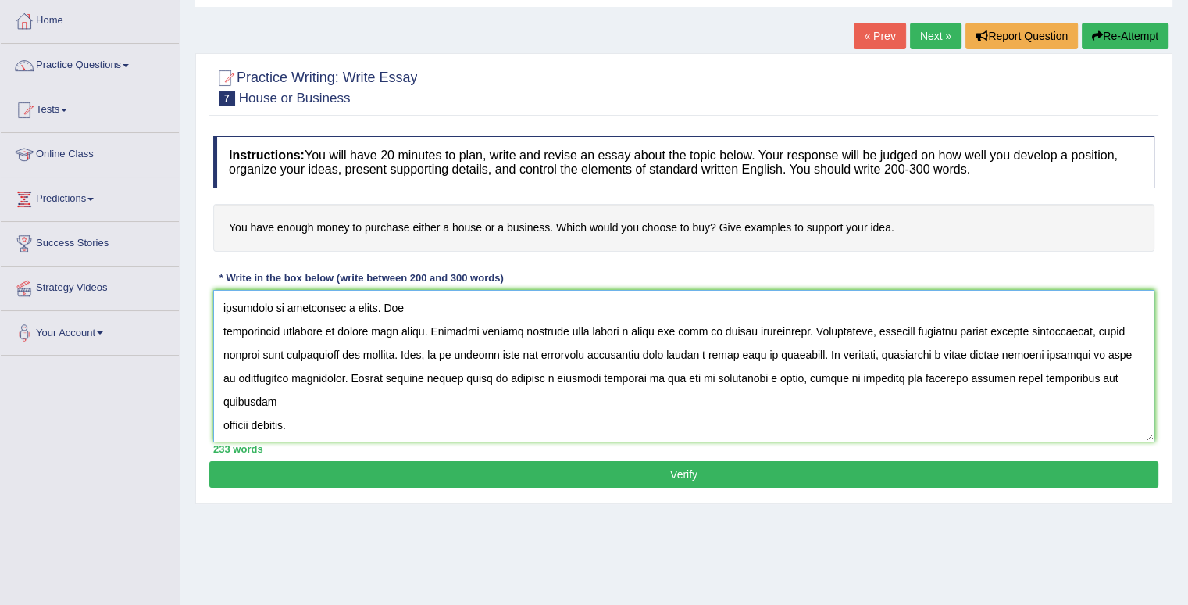
click at [226, 426] on textarea at bounding box center [683, 366] width 941 height 152
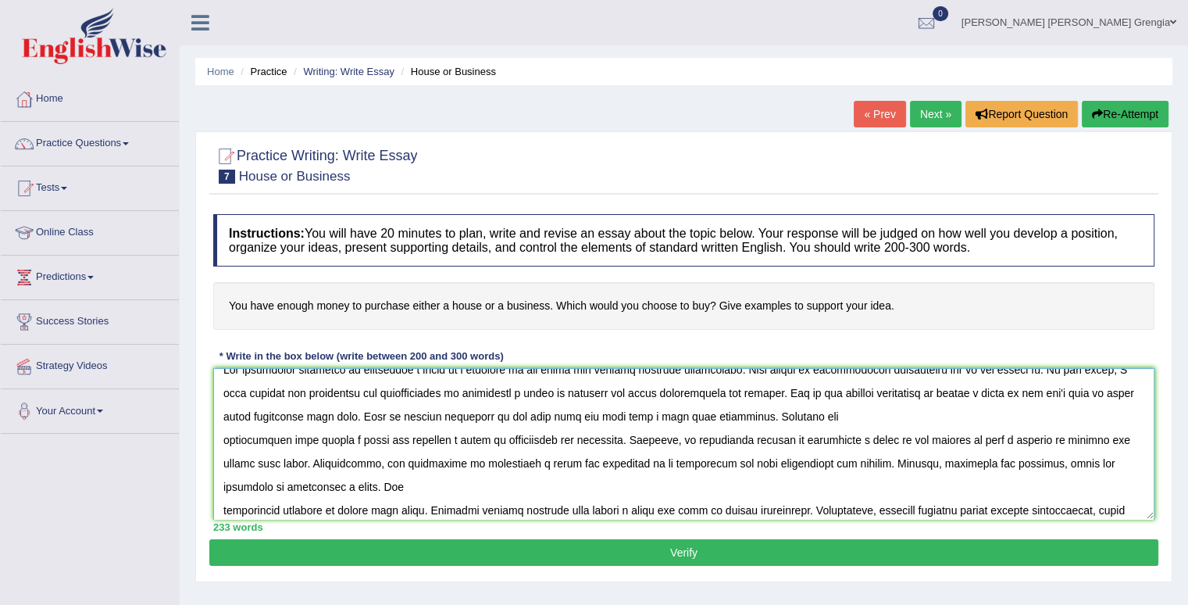
scroll to position [0, 0]
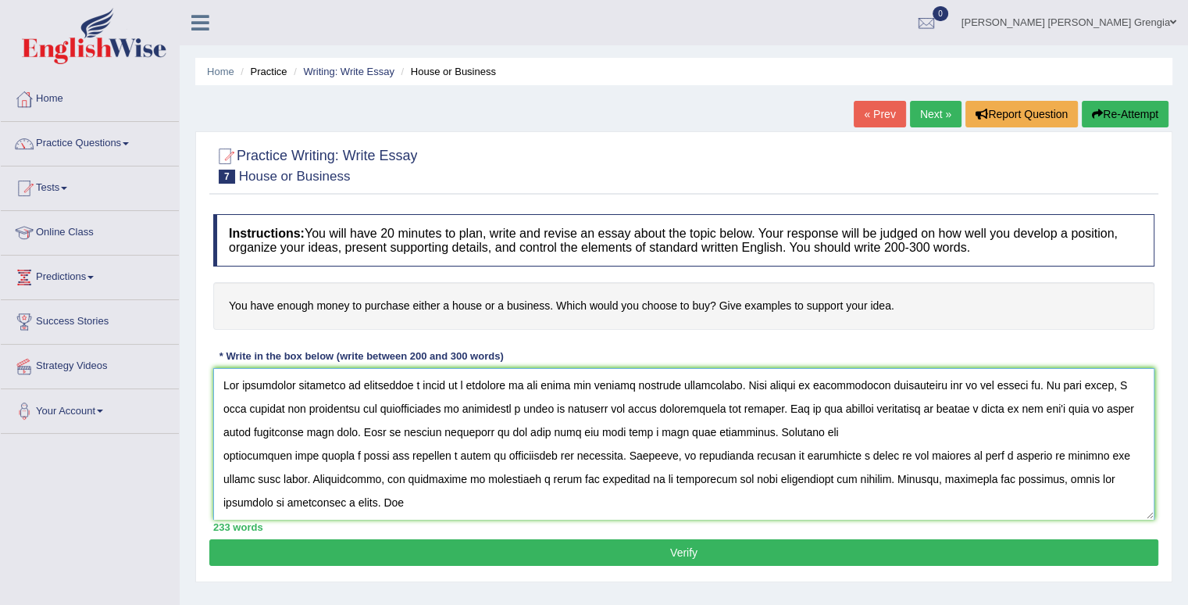
type textarea "The increasing influence of purchasing a house or a business on our lives has i…"
click at [559, 554] on button "Verify" at bounding box center [683, 552] width 949 height 27
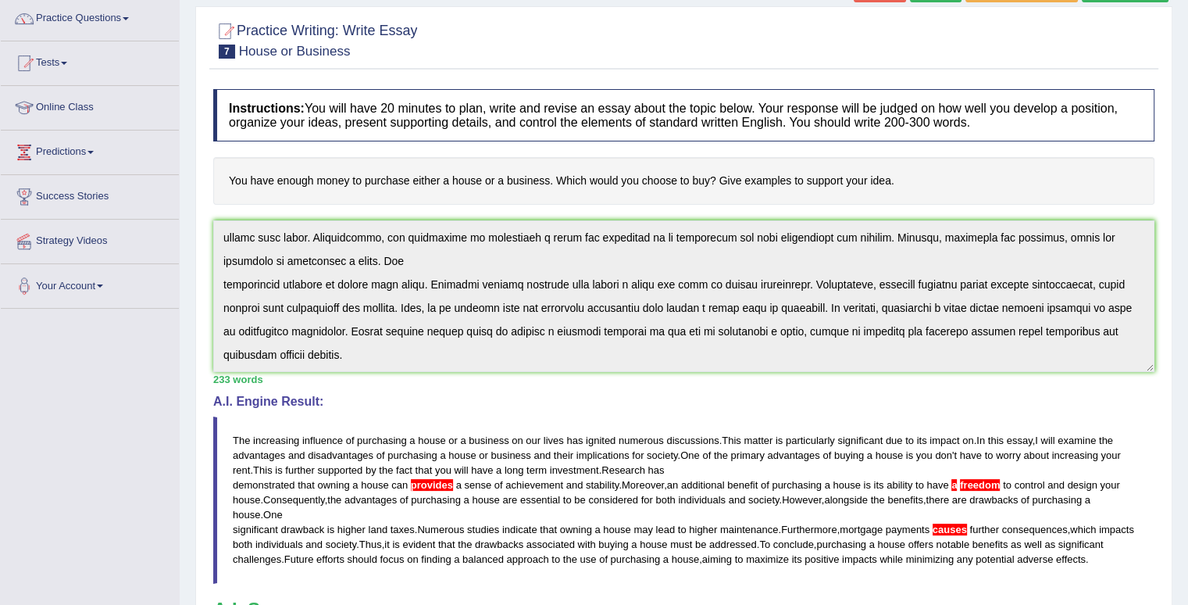
scroll to position [22, 0]
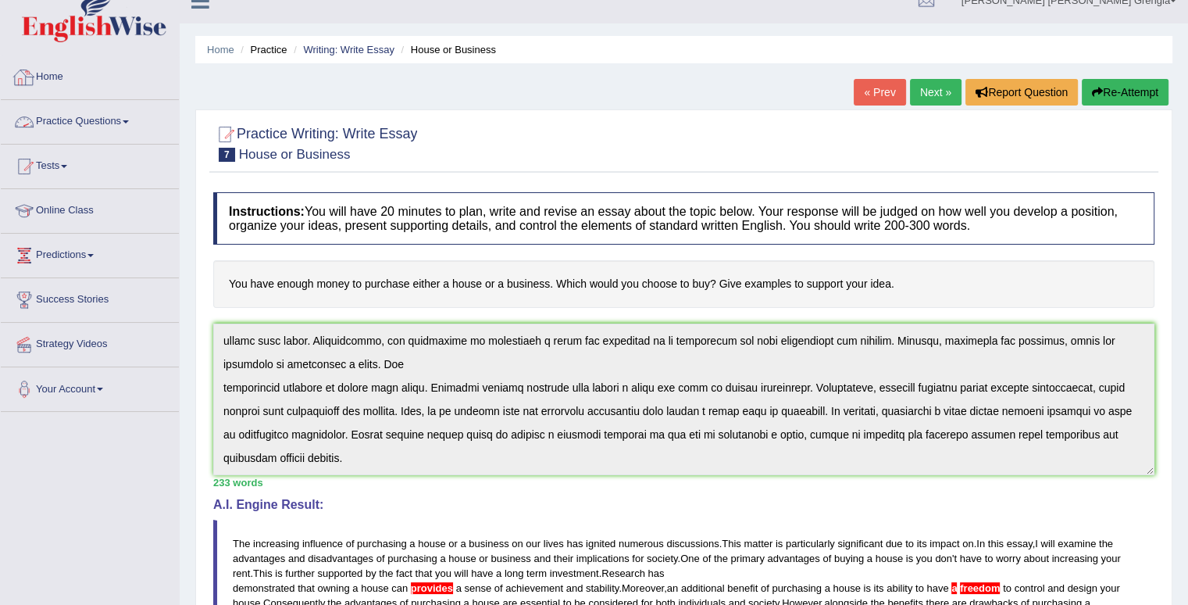
click at [55, 76] on link "Home" at bounding box center [90, 74] width 178 height 39
